Goal: Find specific page/section: Find specific page/section

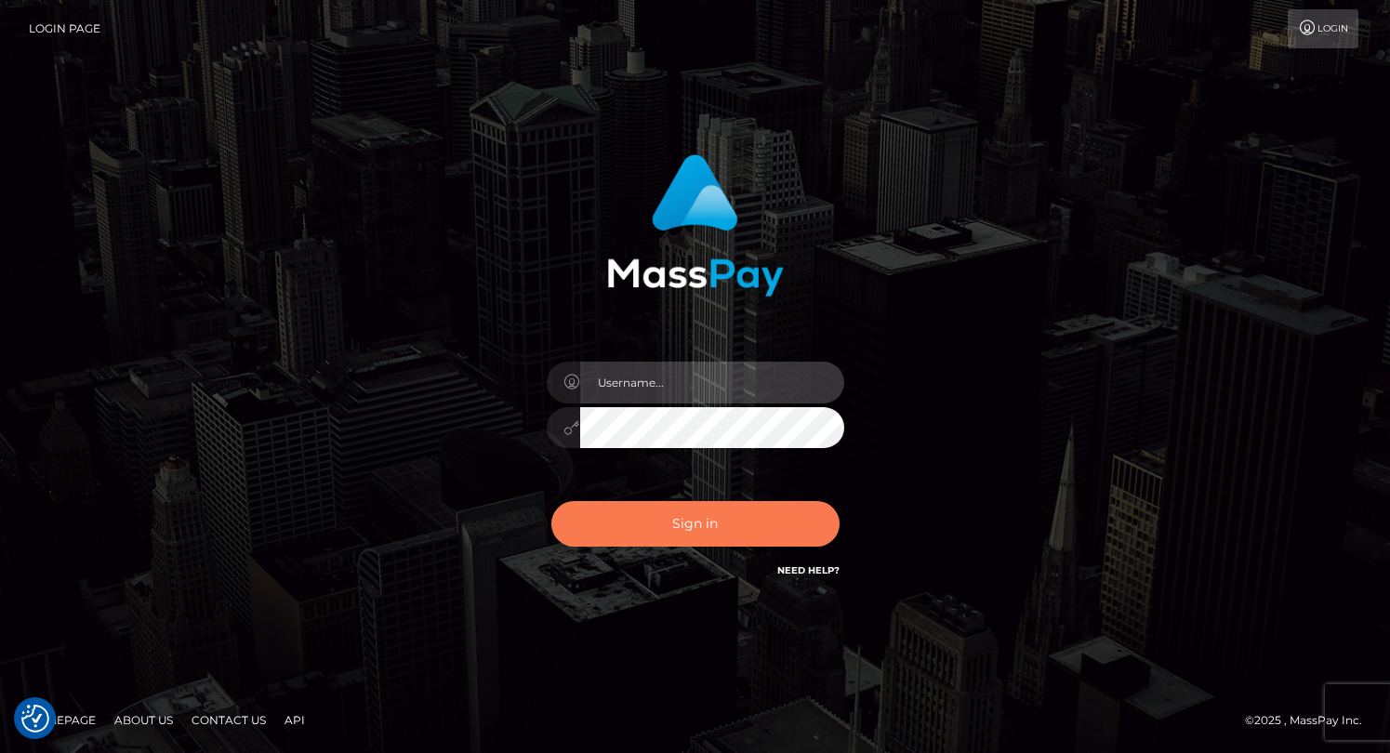
type input "grace.rush"
click at [716, 538] on button "Sign in" at bounding box center [695, 524] width 288 height 46
type input "grace.rush"
click at [678, 517] on button "Sign in" at bounding box center [695, 524] width 288 height 46
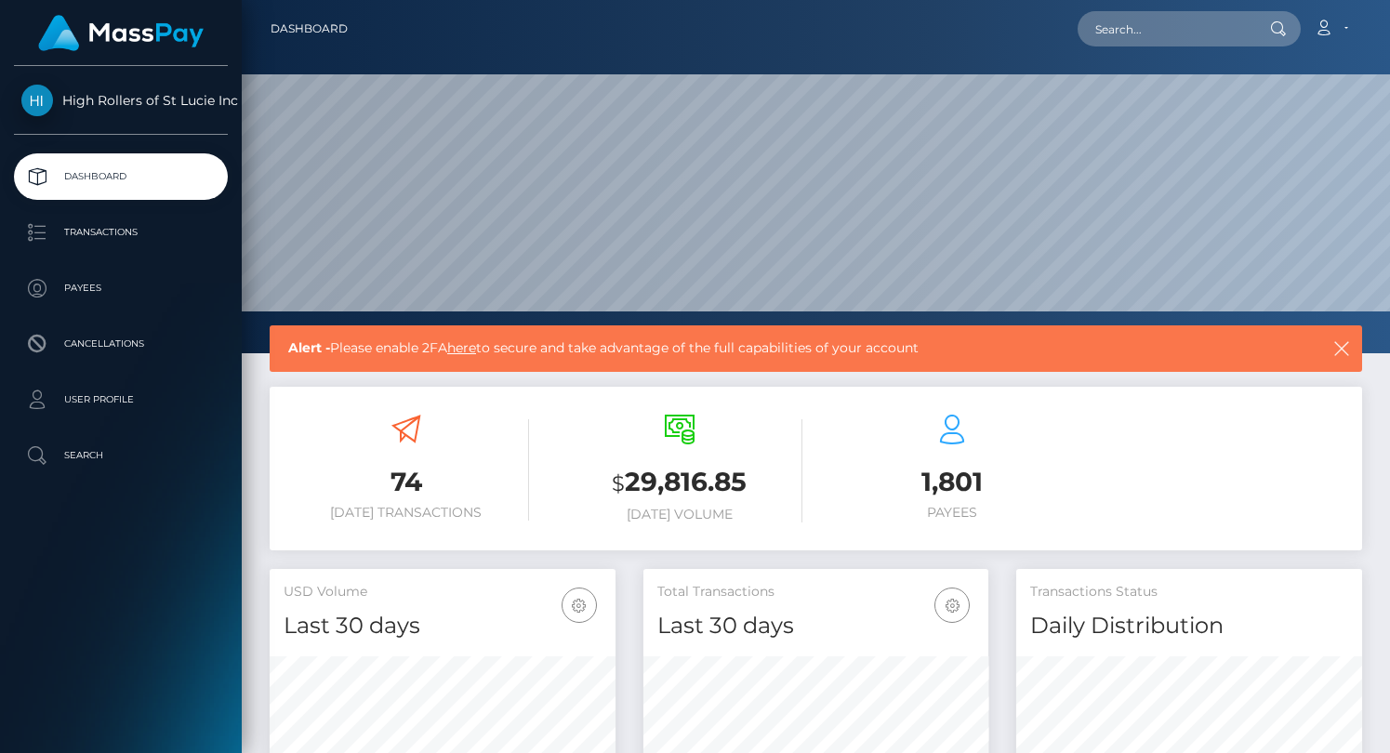
scroll to position [329, 346]
click at [132, 270] on link "Payees" at bounding box center [121, 288] width 214 height 46
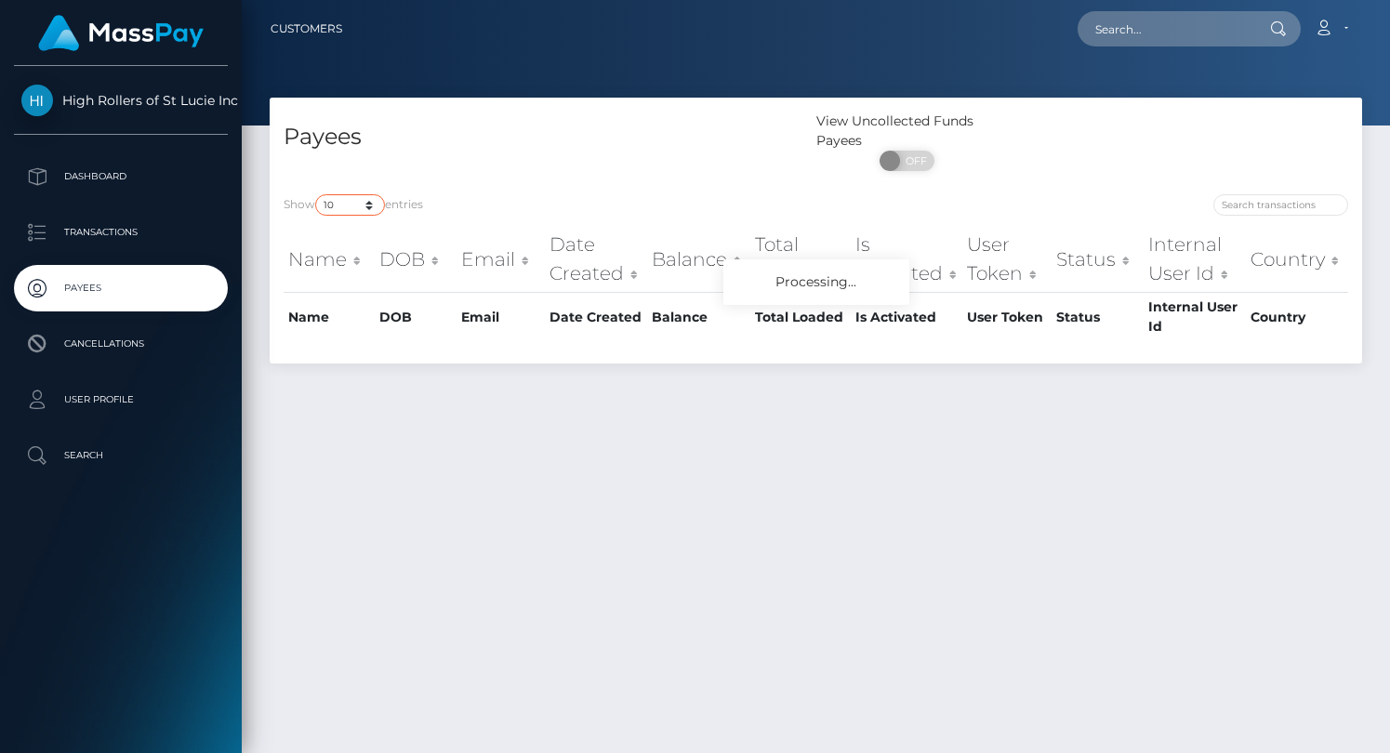
click at [355, 194] on select "10 25 50 100 250" at bounding box center [350, 204] width 70 height 21
select select "250"
click at [317, 195] on select "10 25 50 100 250" at bounding box center [350, 204] width 70 height 21
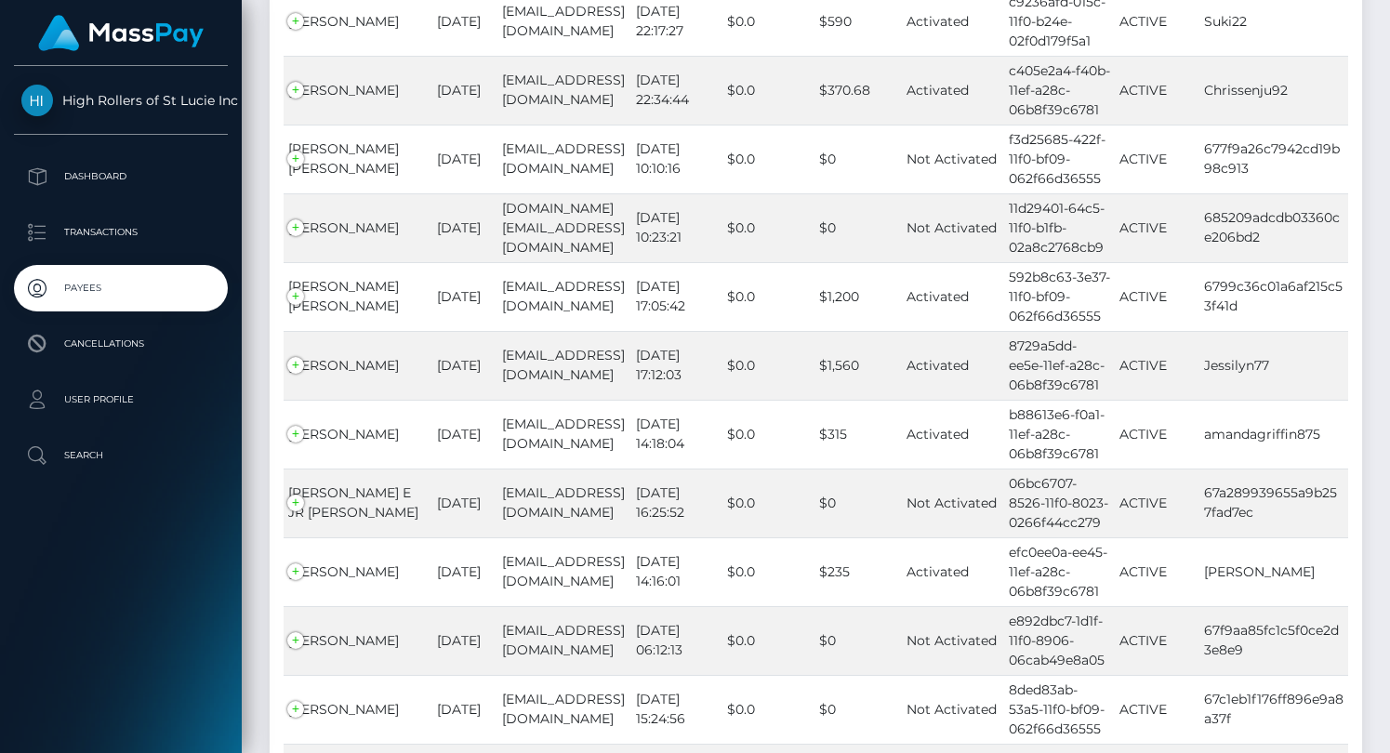
scroll to position [17088, 0]
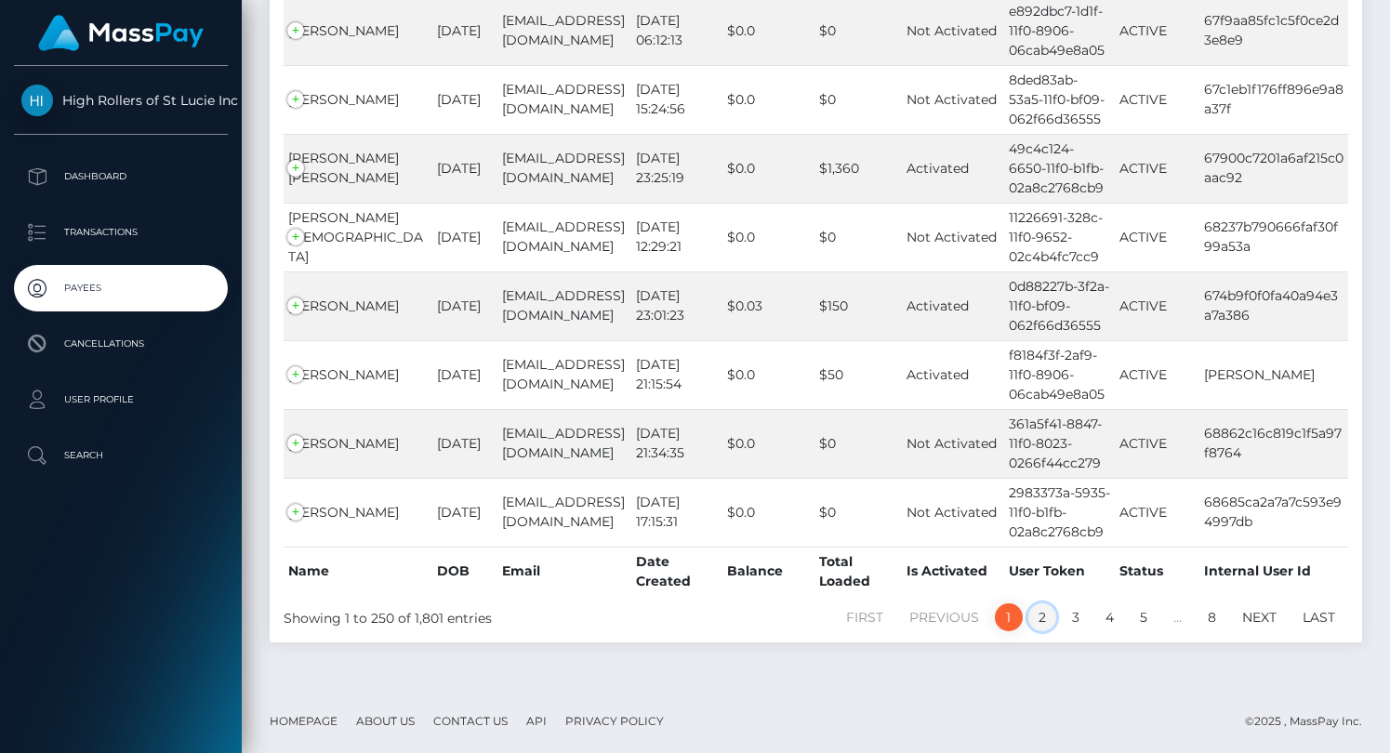
click at [1041, 614] on link "2" at bounding box center [1042, 617] width 28 height 28
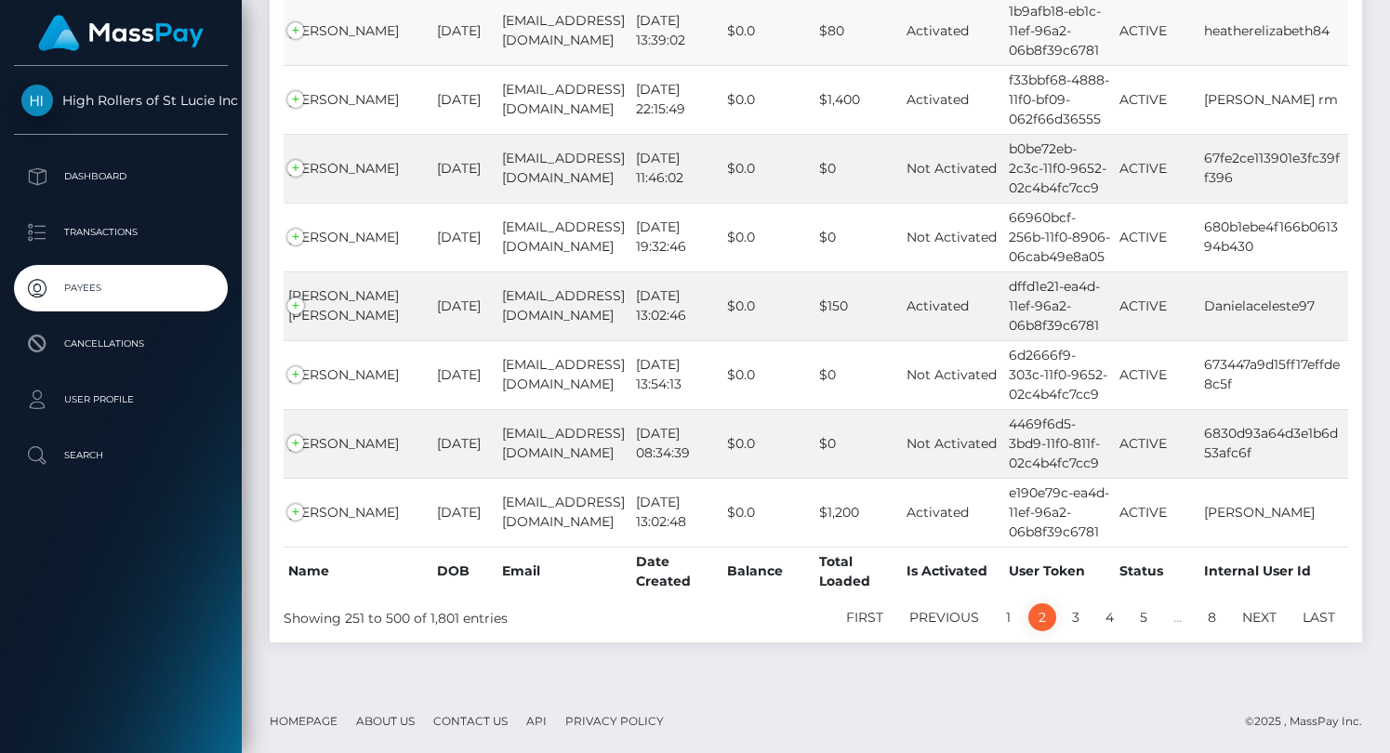
scroll to position [3280, 0]
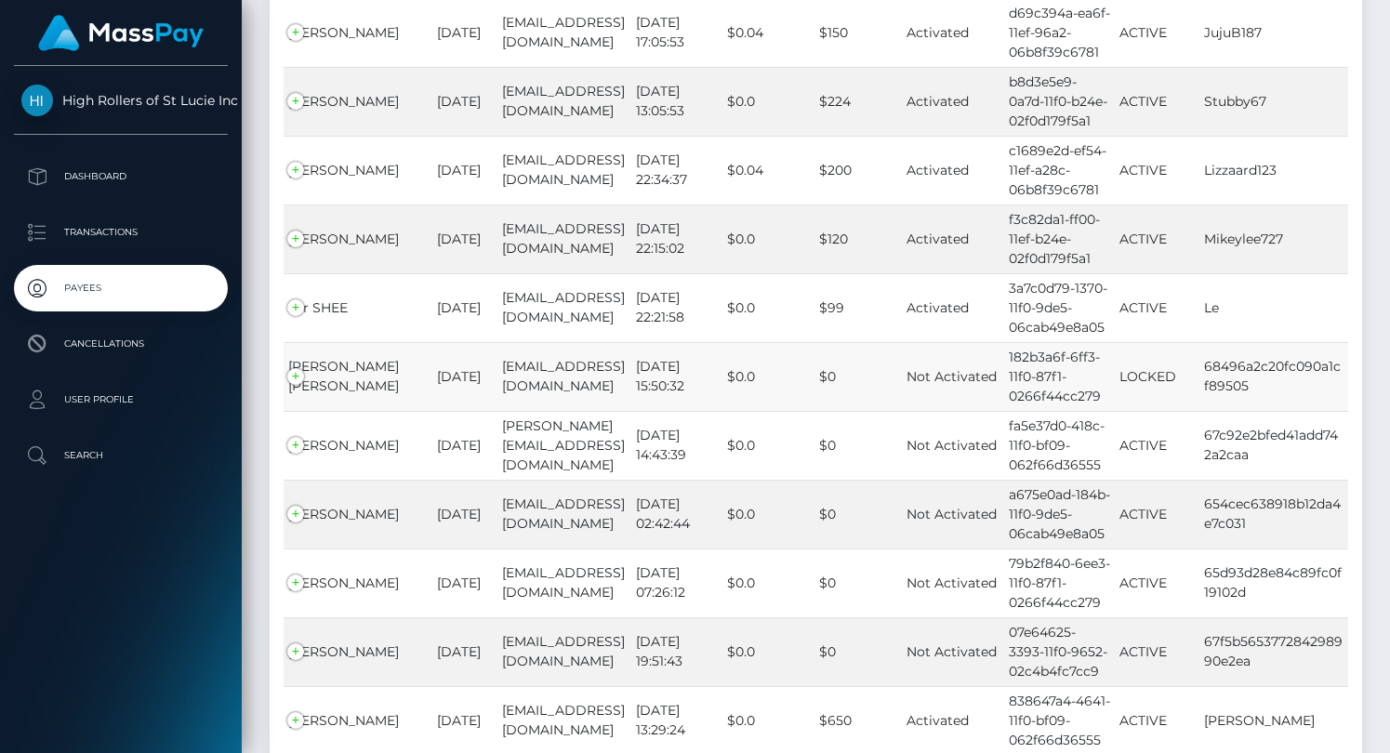
click at [354, 376] on td "VICTORIA MARIE HERNANDEZ" at bounding box center [358, 376] width 149 height 69
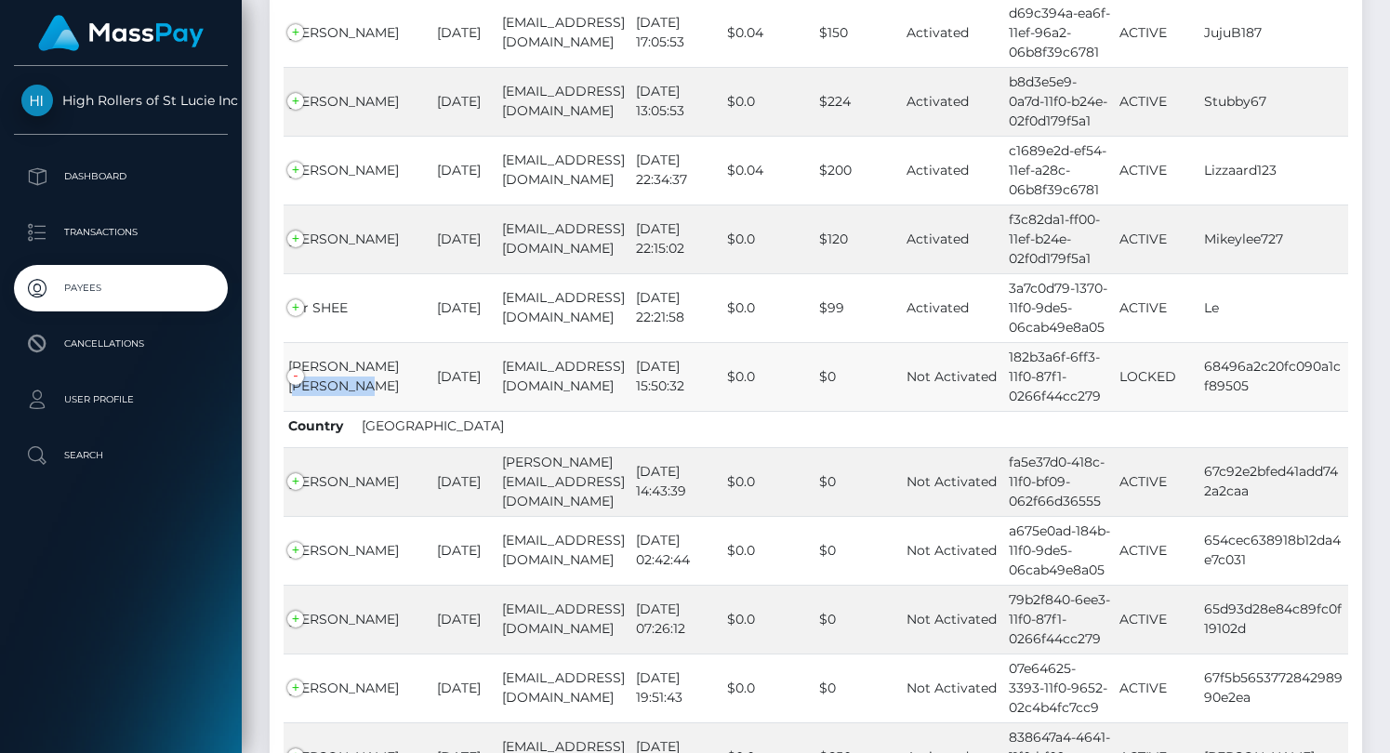
click at [354, 376] on td "VICTORIA MARIE HERNANDEZ" at bounding box center [358, 376] width 149 height 69
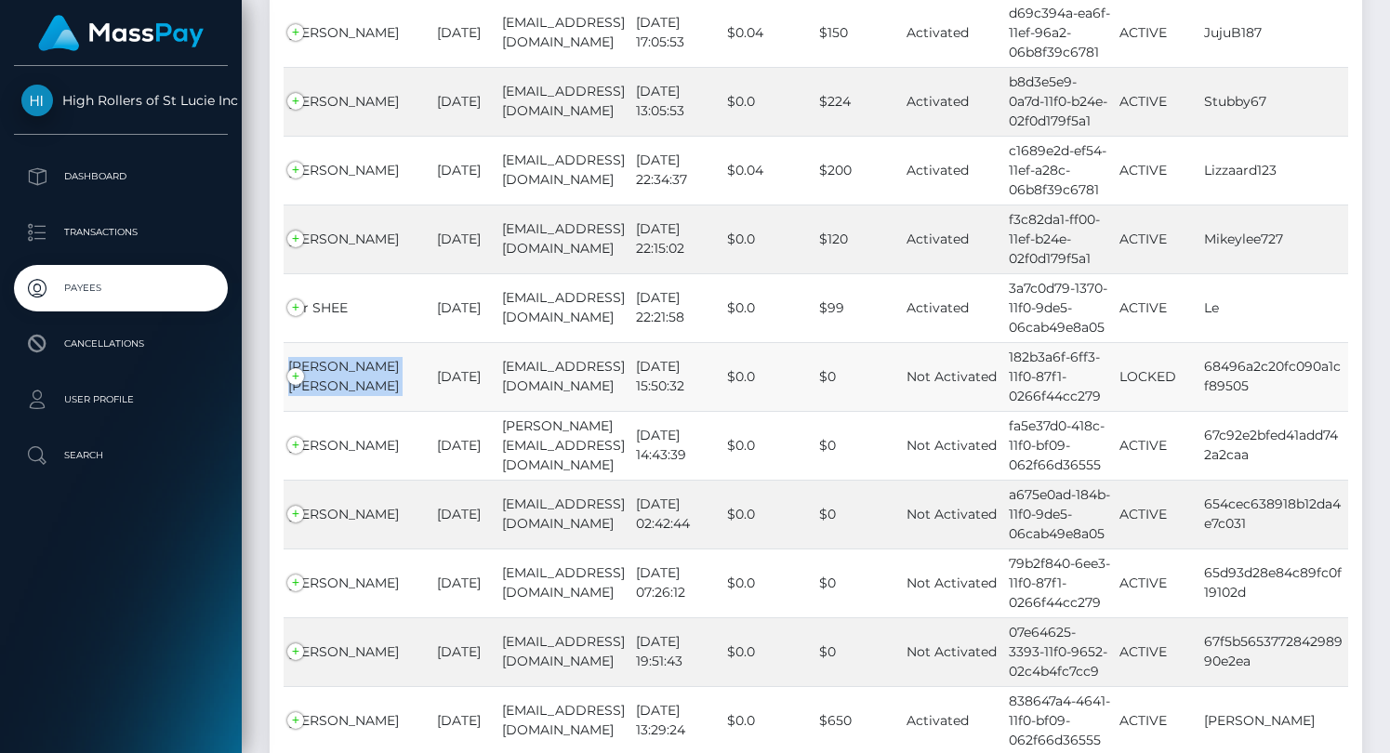
click at [354, 376] on td "VICTORIA MARIE HERNANDEZ" at bounding box center [358, 376] width 149 height 69
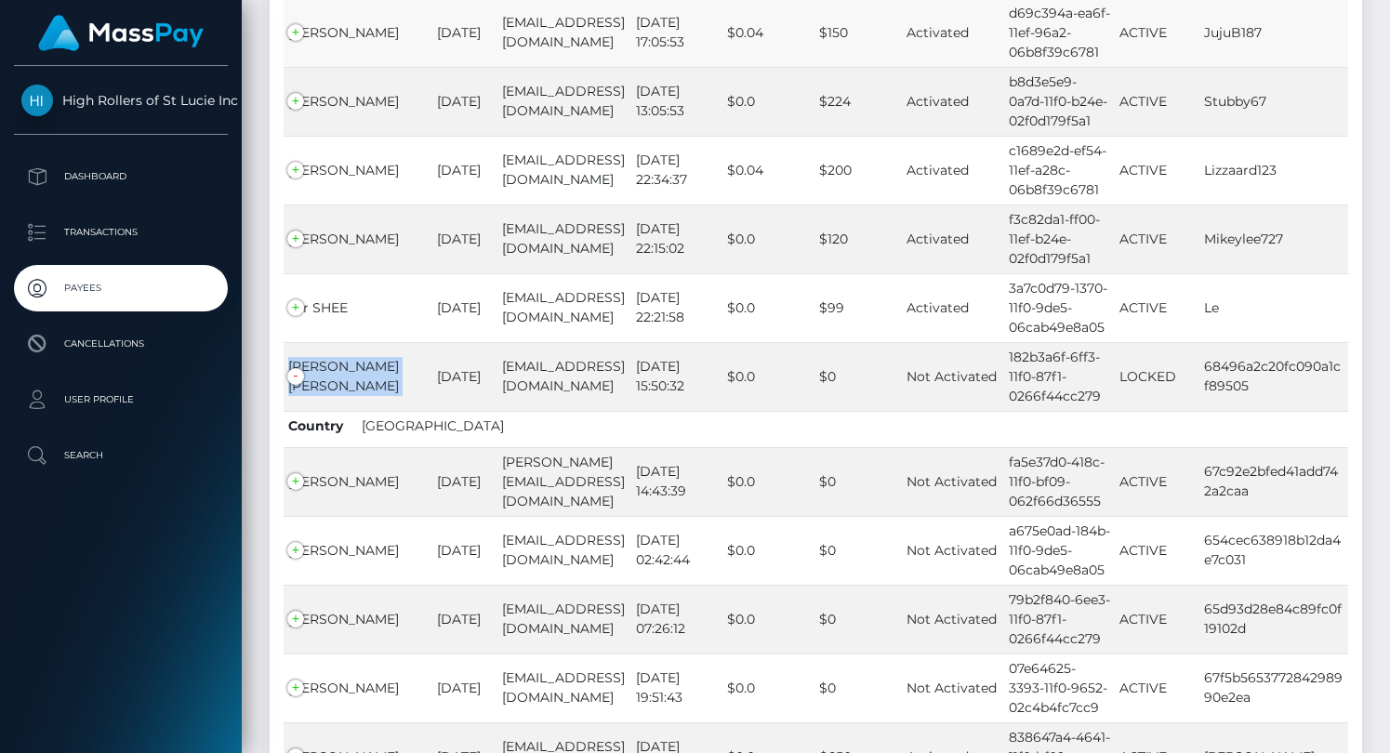
copy td "VICTORIA MARIE HERNANDEZ"
drag, startPoint x: 284, startPoint y: 359, endPoint x: 382, endPoint y: 387, distance: 101.5
click at [382, 387] on td "VICTORIA MARIE HERNANDEZ" at bounding box center [358, 376] width 149 height 69
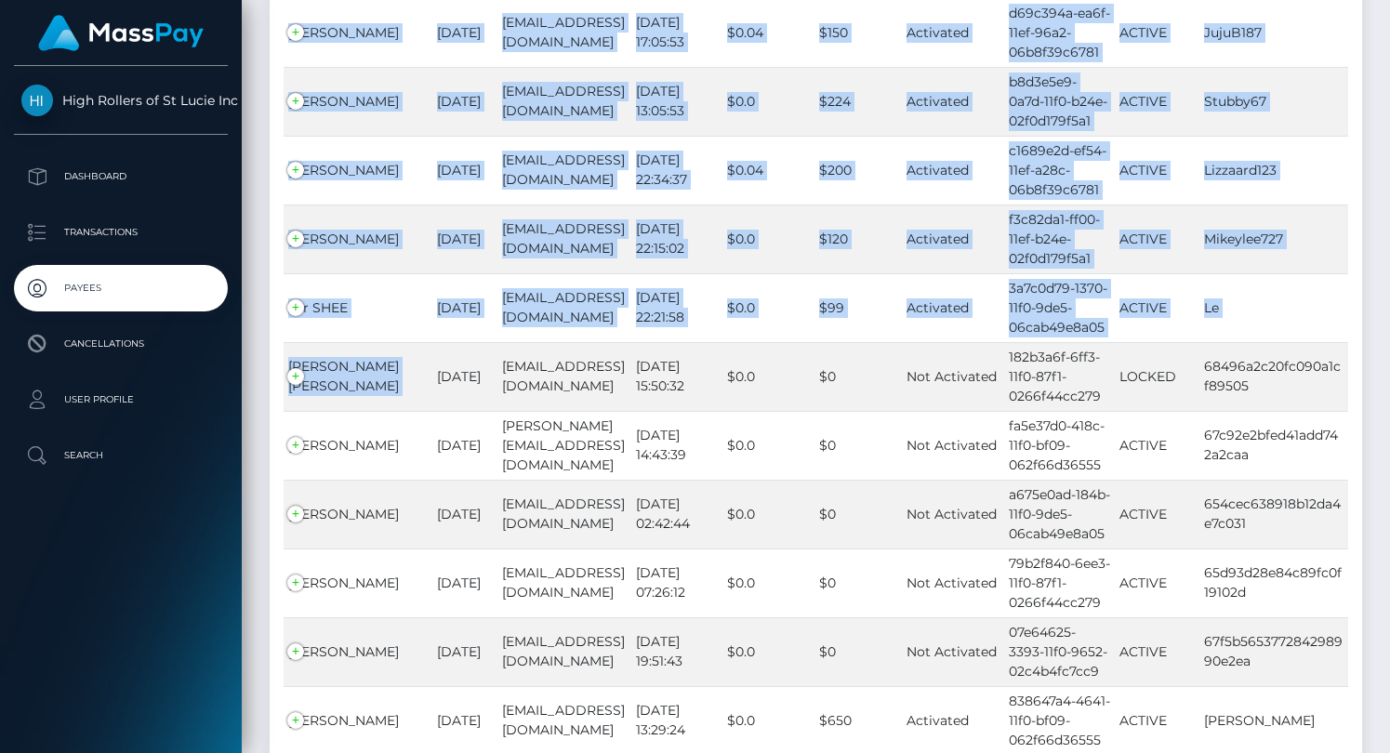
drag, startPoint x: 382, startPoint y: 387, endPoint x: 281, endPoint y: 359, distance: 105.1
click at [284, 353] on td "VICTORIA MARIE HERNANDEZ" at bounding box center [358, 376] width 149 height 69
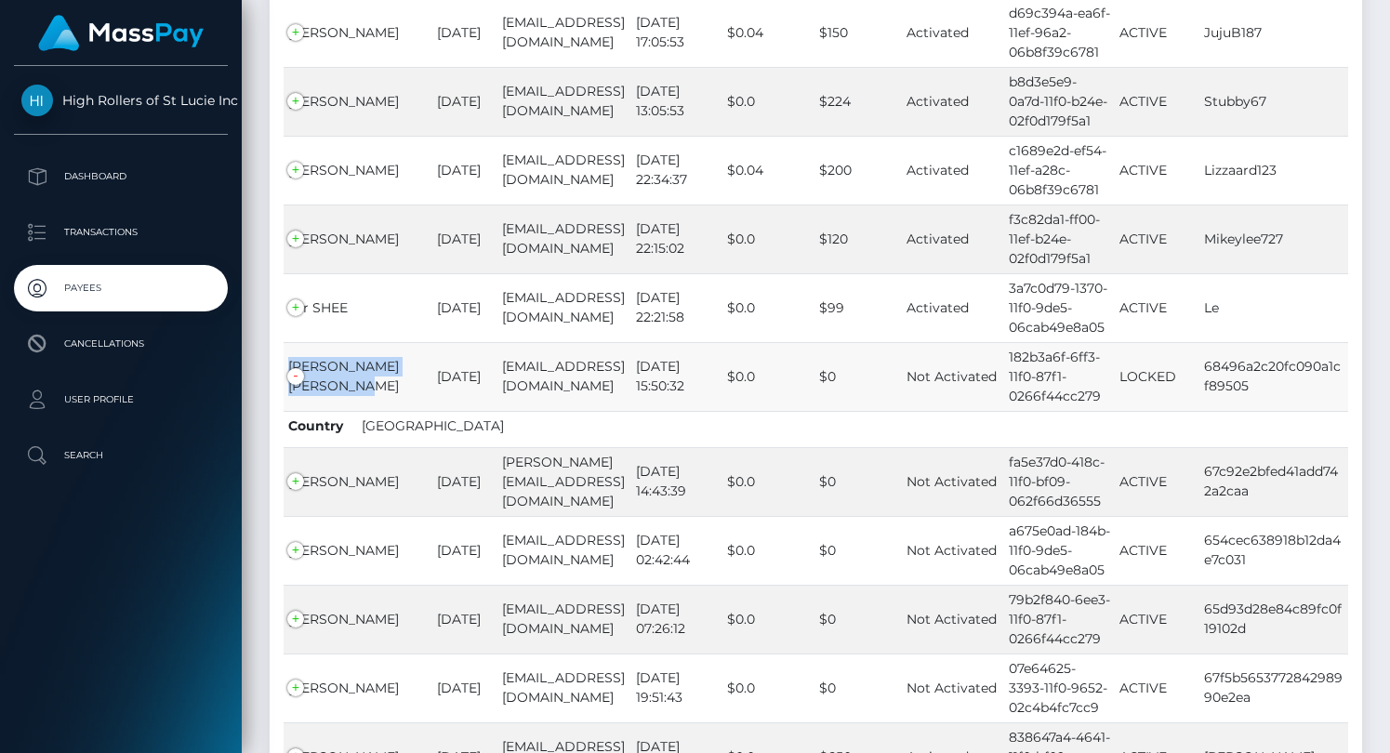
drag, startPoint x: 284, startPoint y: 358, endPoint x: 390, endPoint y: 390, distance: 110.9
click at [390, 390] on td "VICTORIA MARIE HERNANDEZ" at bounding box center [358, 376] width 149 height 69
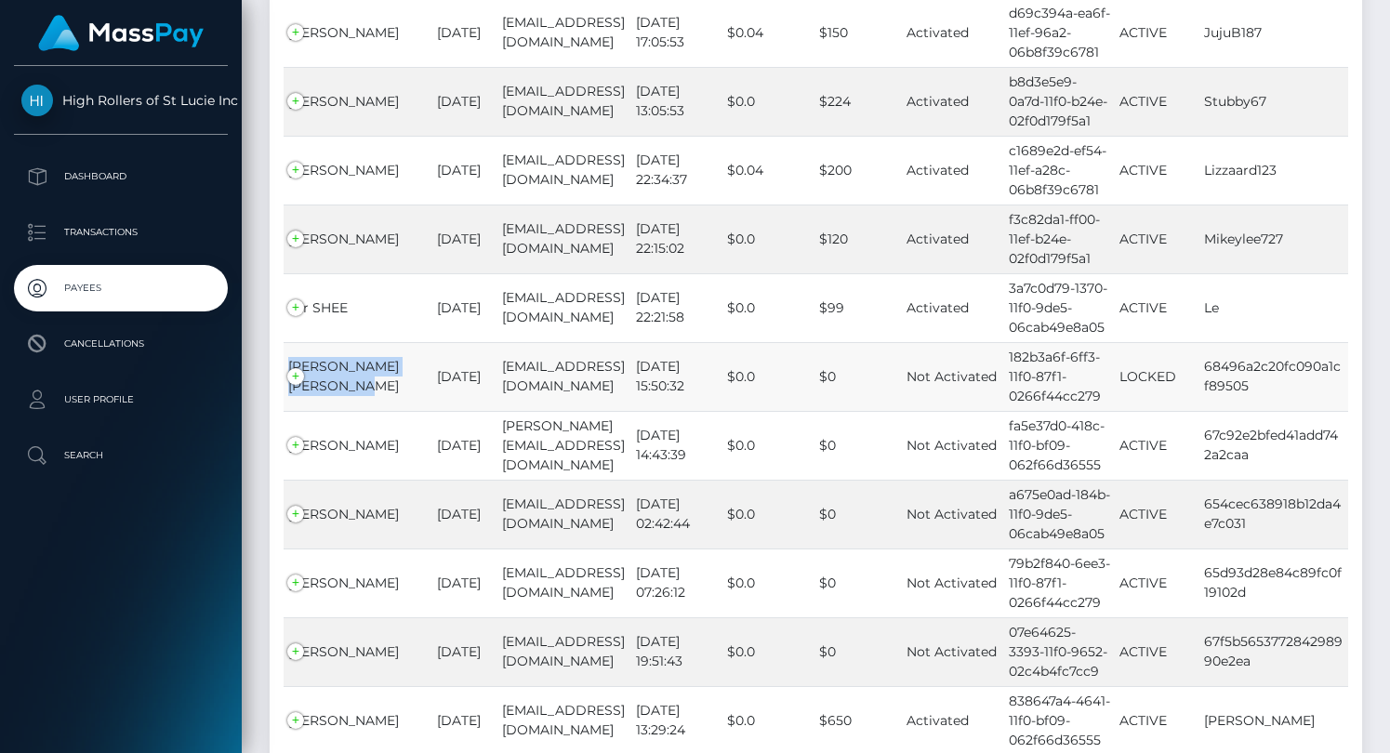
copy td "VICTORIA MARIE HERNANDEZ"
drag, startPoint x: 1204, startPoint y: 364, endPoint x: 1261, endPoint y: 394, distance: 64.0
click at [1261, 394] on td "68496a2c20fc090a1cf89505" at bounding box center [1273, 376] width 149 height 69
copy td "68496a2c20fc090a1cf89505"
click at [347, 383] on td "VICTORIA MARIE HERNANDEZ" at bounding box center [358, 376] width 149 height 69
